Goal: Task Accomplishment & Management: Complete application form

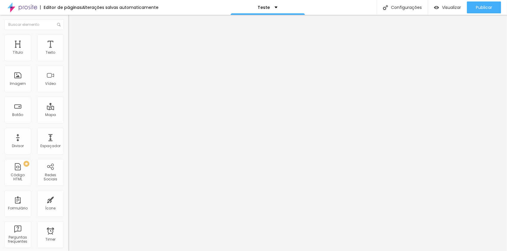
click at [68, 60] on span at bounding box center [70, 62] width 4 height 5
click at [68, 60] on div "Noivos da Feira" at bounding box center [102, 55] width 68 height 10
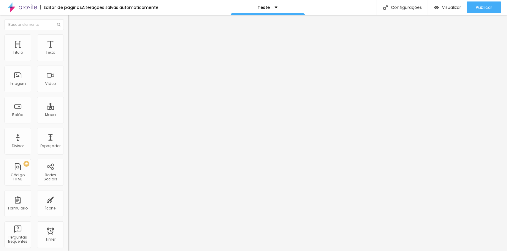
type input "teste"
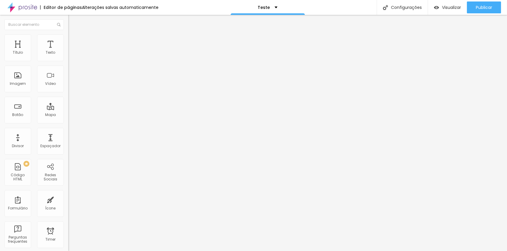
type input "D"
click at [68, 60] on div "Noivos da Feira" at bounding box center [102, 55] width 68 height 10
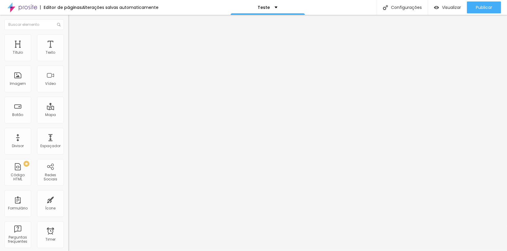
drag, startPoint x: 351, startPoint y: 17, endPoint x: 359, endPoint y: 12, distance: 10.4
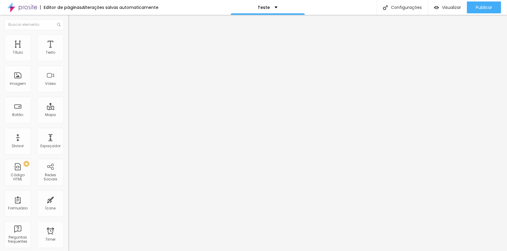
drag, startPoint x: 21, startPoint y: 207, endPoint x: 58, endPoint y: 69, distance: 143.1
click at [68, 60] on div "Noivos da Feira" at bounding box center [102, 55] width 68 height 10
type input "e"
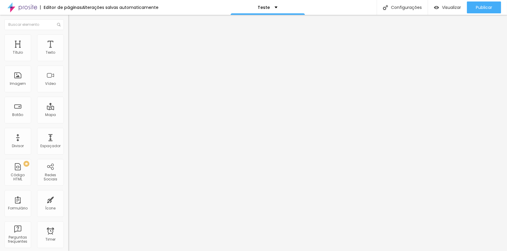
type input "t"
type input "Reunião"
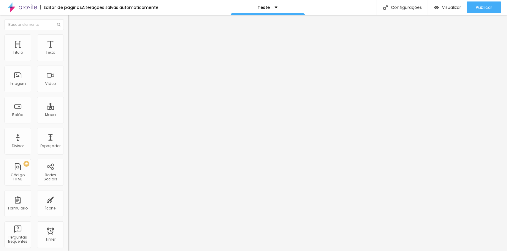
type input "Data da reunião"
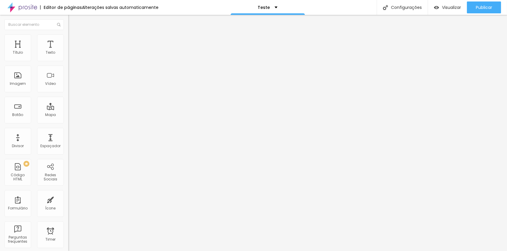
click at [440, 7] on div "Visualizar" at bounding box center [447, 7] width 27 height 5
click at [68, 60] on img at bounding box center [70, 62] width 4 height 4
